Goal: Navigation & Orientation: Find specific page/section

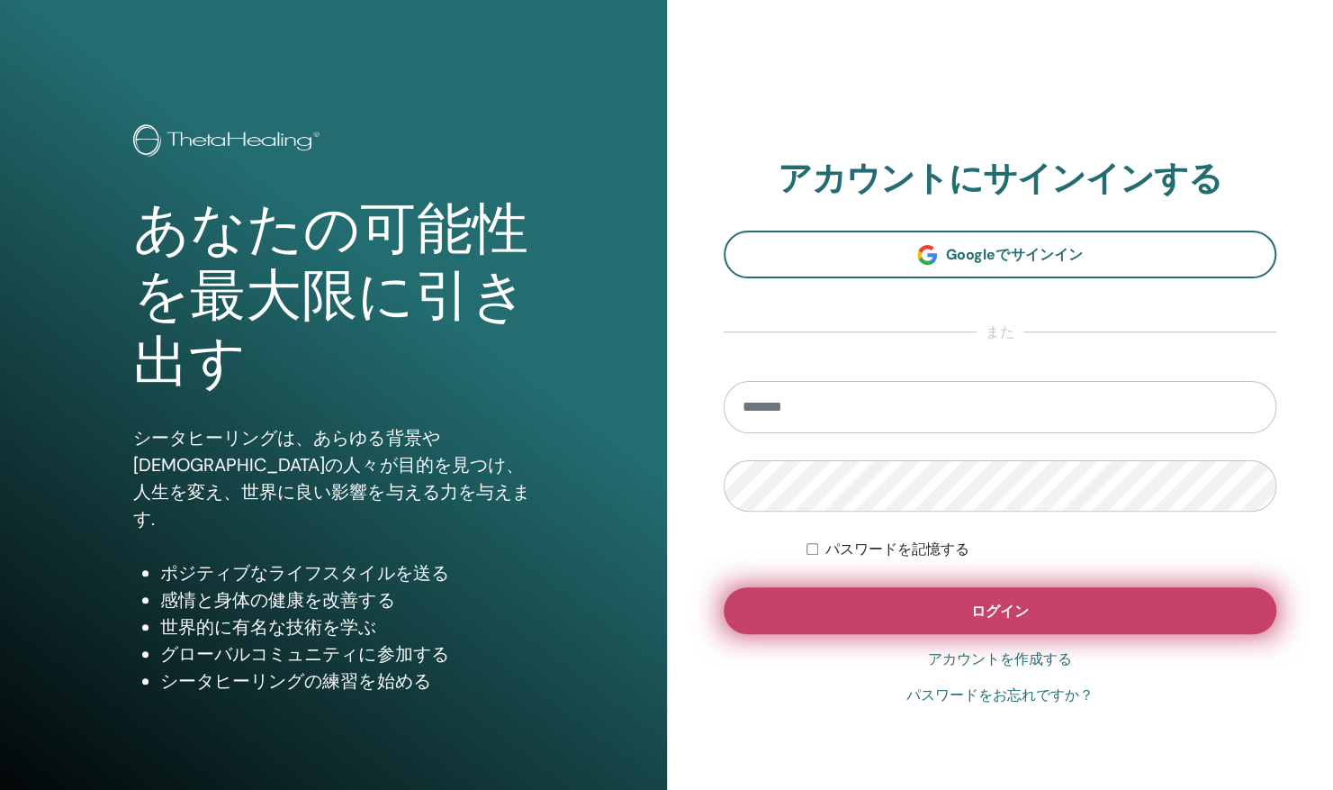
type input "**********"
click at [1011, 614] on span "ログイン" at bounding box center [1000, 610] width 58 height 19
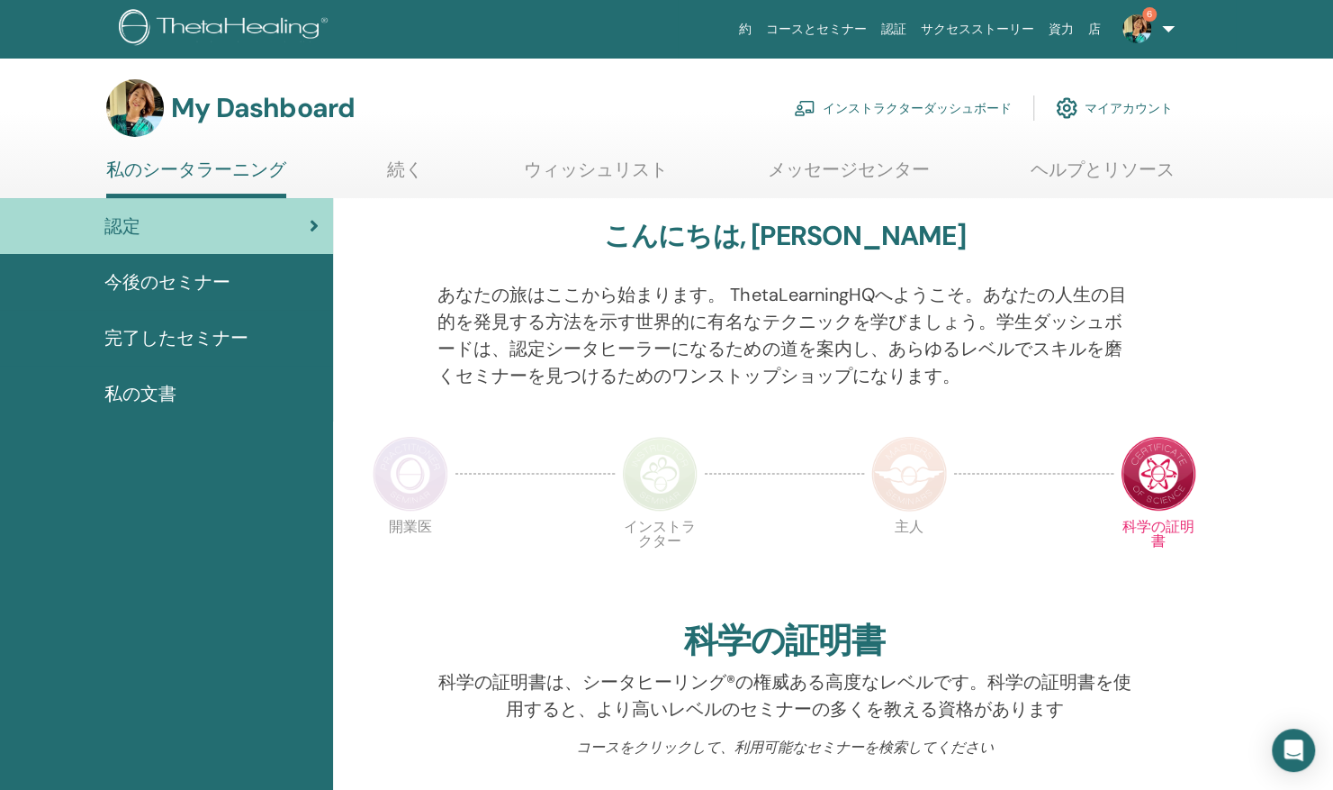
click at [824, 108] on link "インストラクターダッシュボード" at bounding box center [903, 108] width 218 height 40
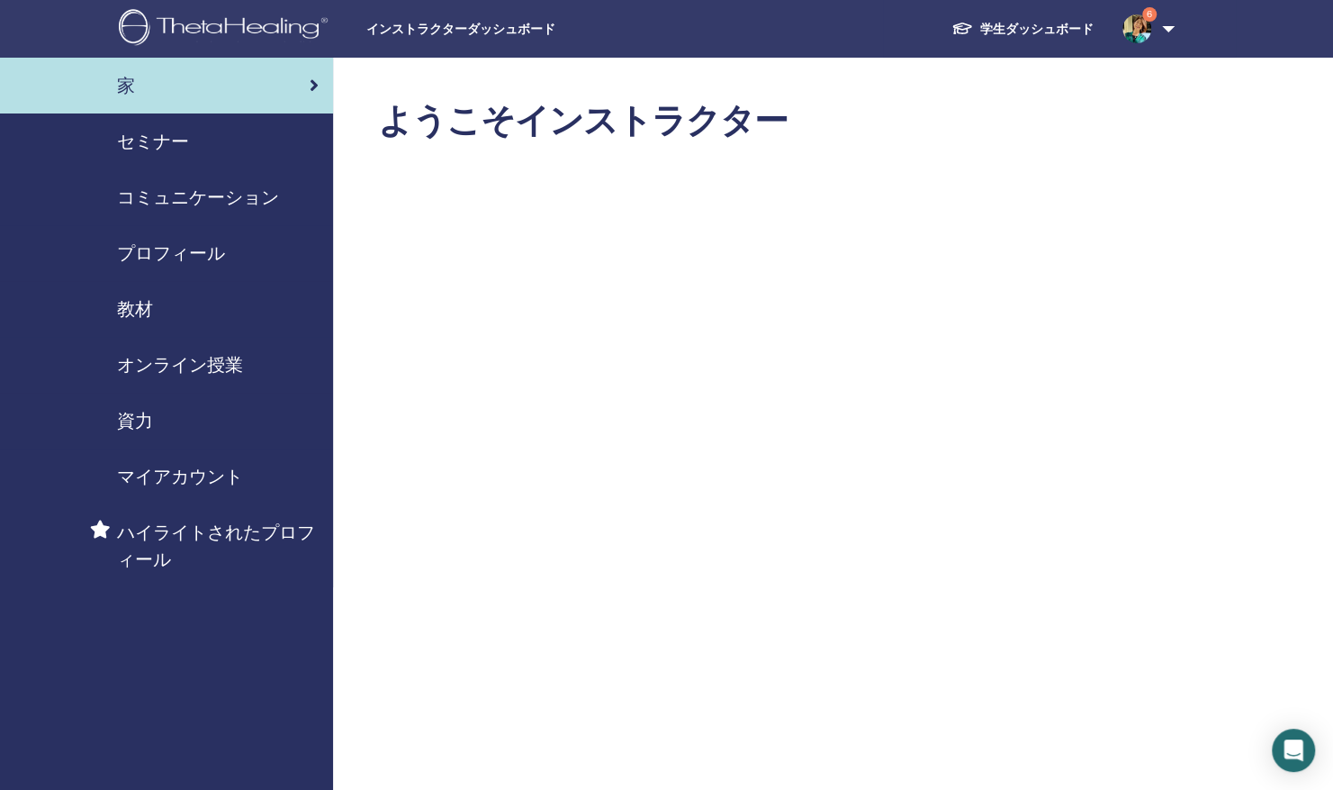
click at [157, 136] on span "セミナー" at bounding box center [153, 141] width 72 height 27
